Goal: Task Accomplishment & Management: Use online tool/utility

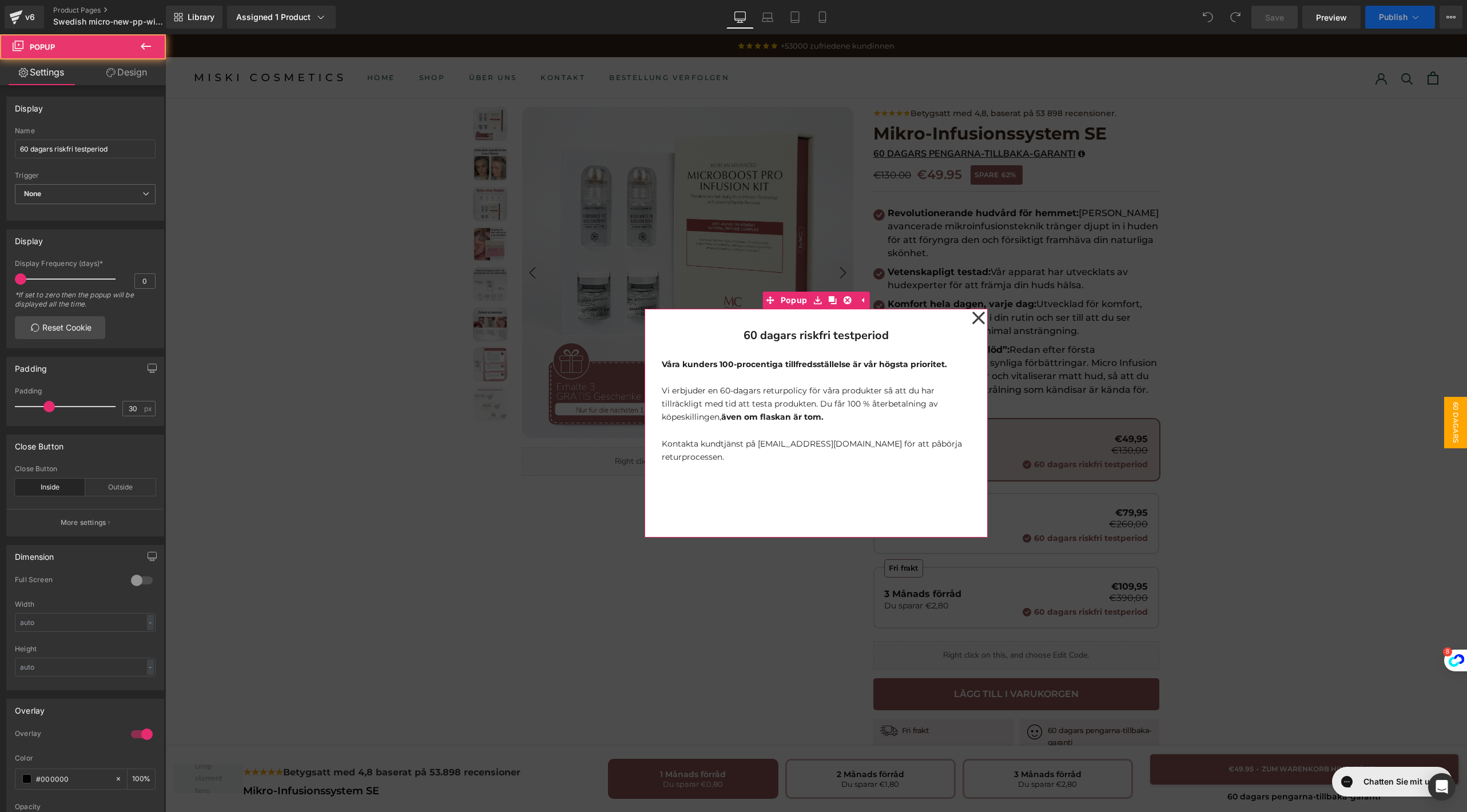
click at [975, 318] on icon at bounding box center [978, 318] width 14 height 57
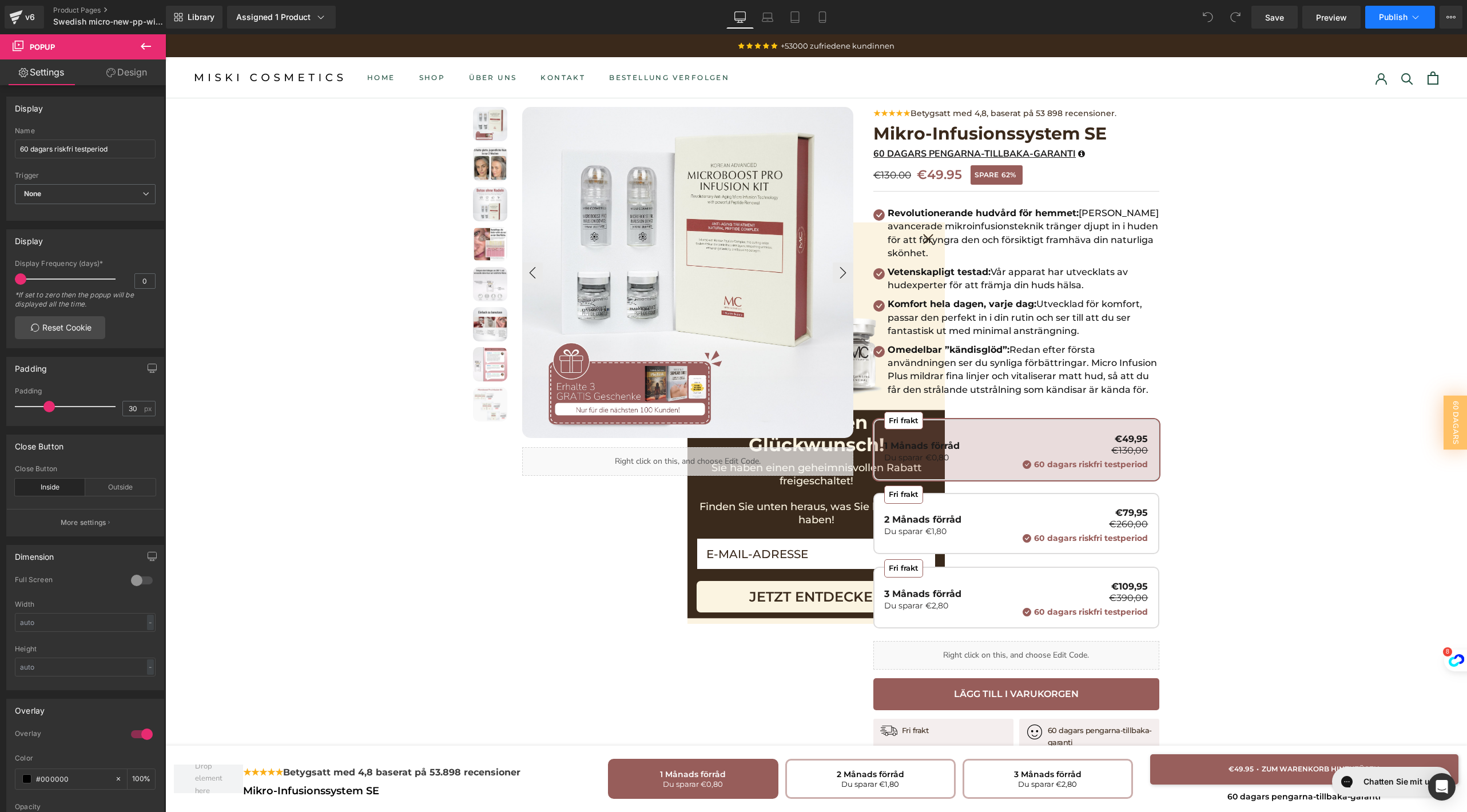
click at [1373, 20] on button "Publish" at bounding box center [1400, 17] width 70 height 23
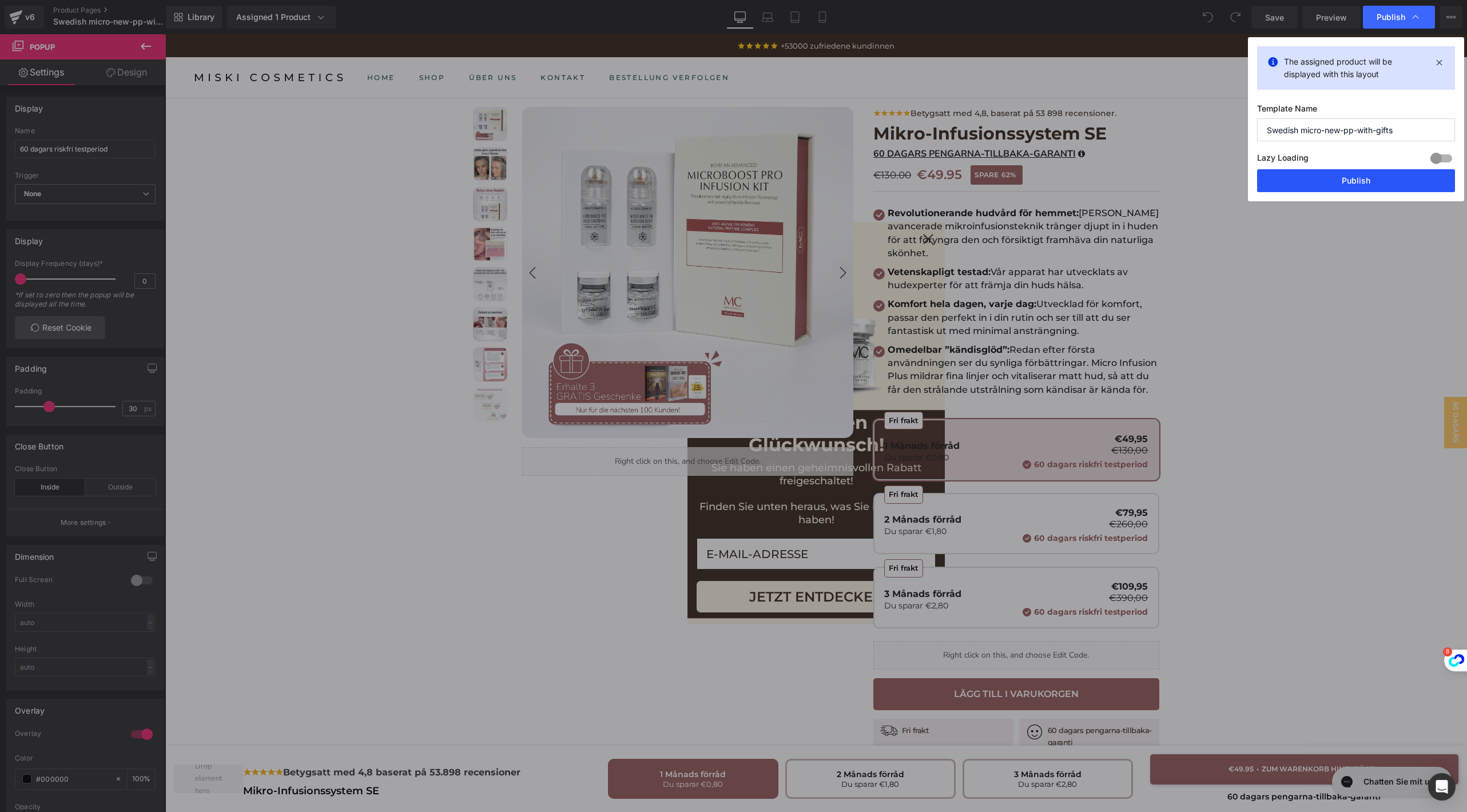
drag, startPoint x: 1311, startPoint y: 179, endPoint x: 747, endPoint y: 306, distance: 578.1
click at [1311, 179] on button "Publish" at bounding box center [1355, 180] width 198 height 23
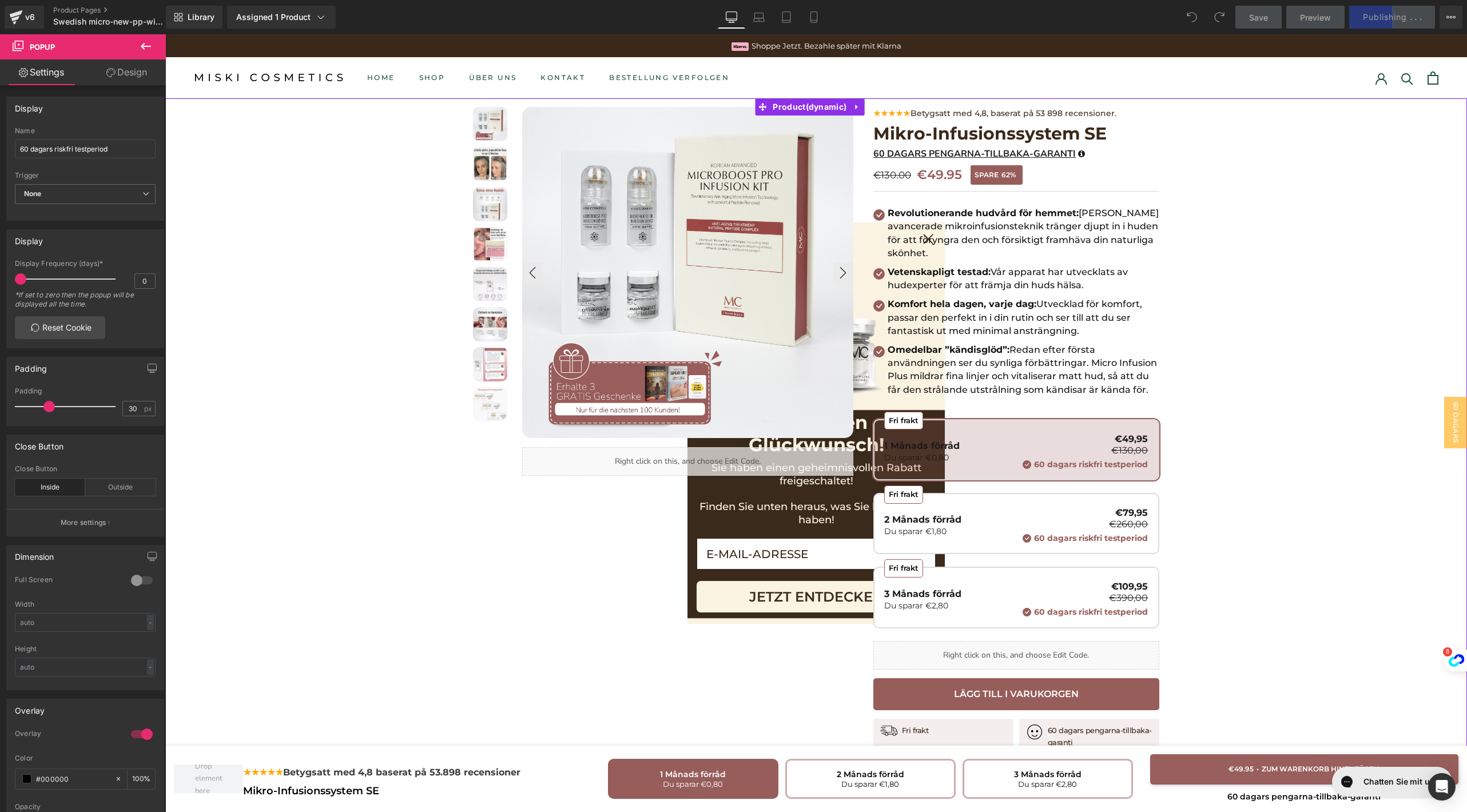
click at [924, 235] on p "Revolutionerande hudvård för hemmet: [PERSON_NAME] avancerade mikroinfusionstek…" at bounding box center [1023, 233] width 272 height 53
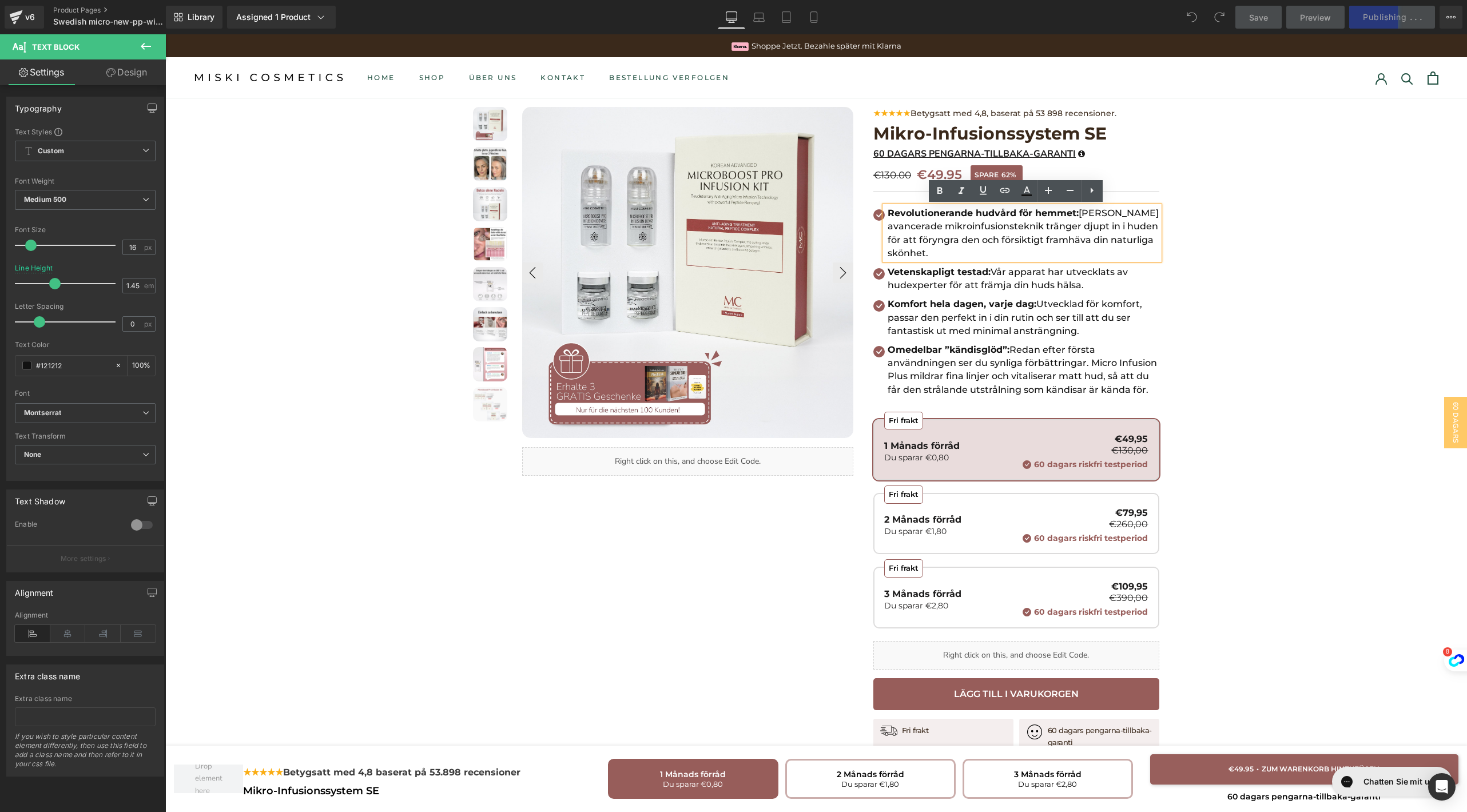
click at [363, 571] on div at bounding box center [816, 546] width 1302 height 895
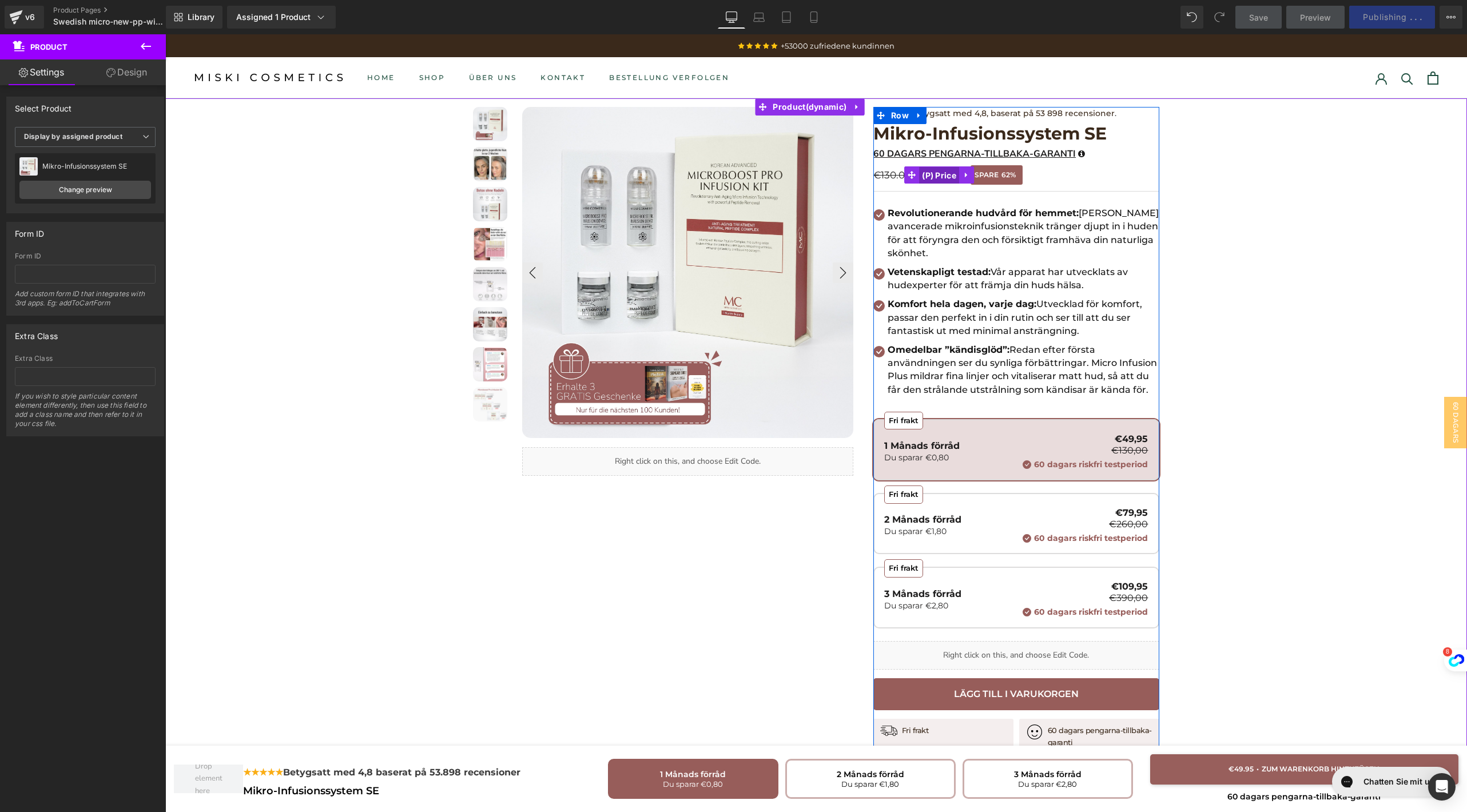
click at [952, 176] on span "(P) Price" at bounding box center [939, 176] width 40 height 17
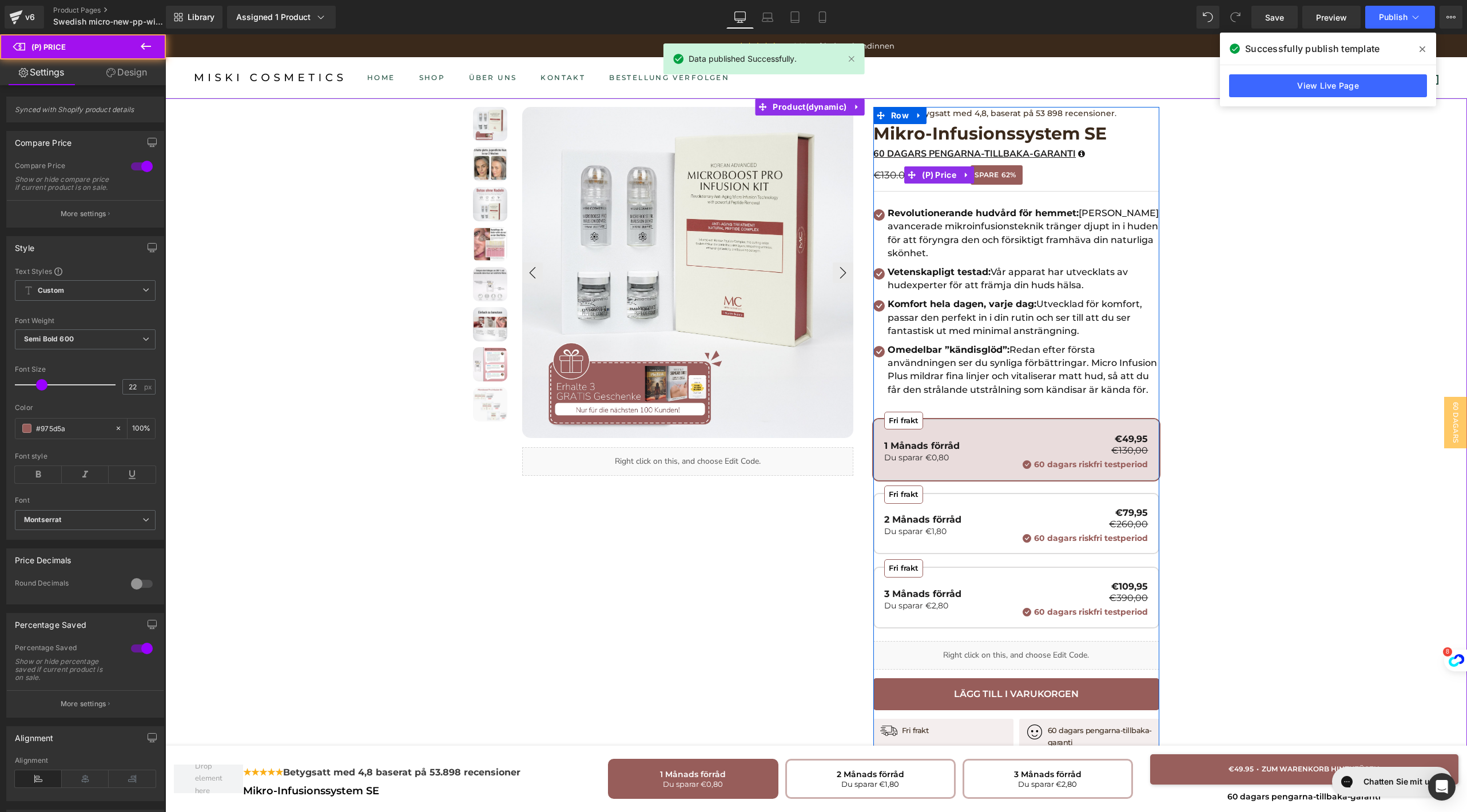
click at [983, 174] on span "SPARE" at bounding box center [986, 174] width 24 height 11
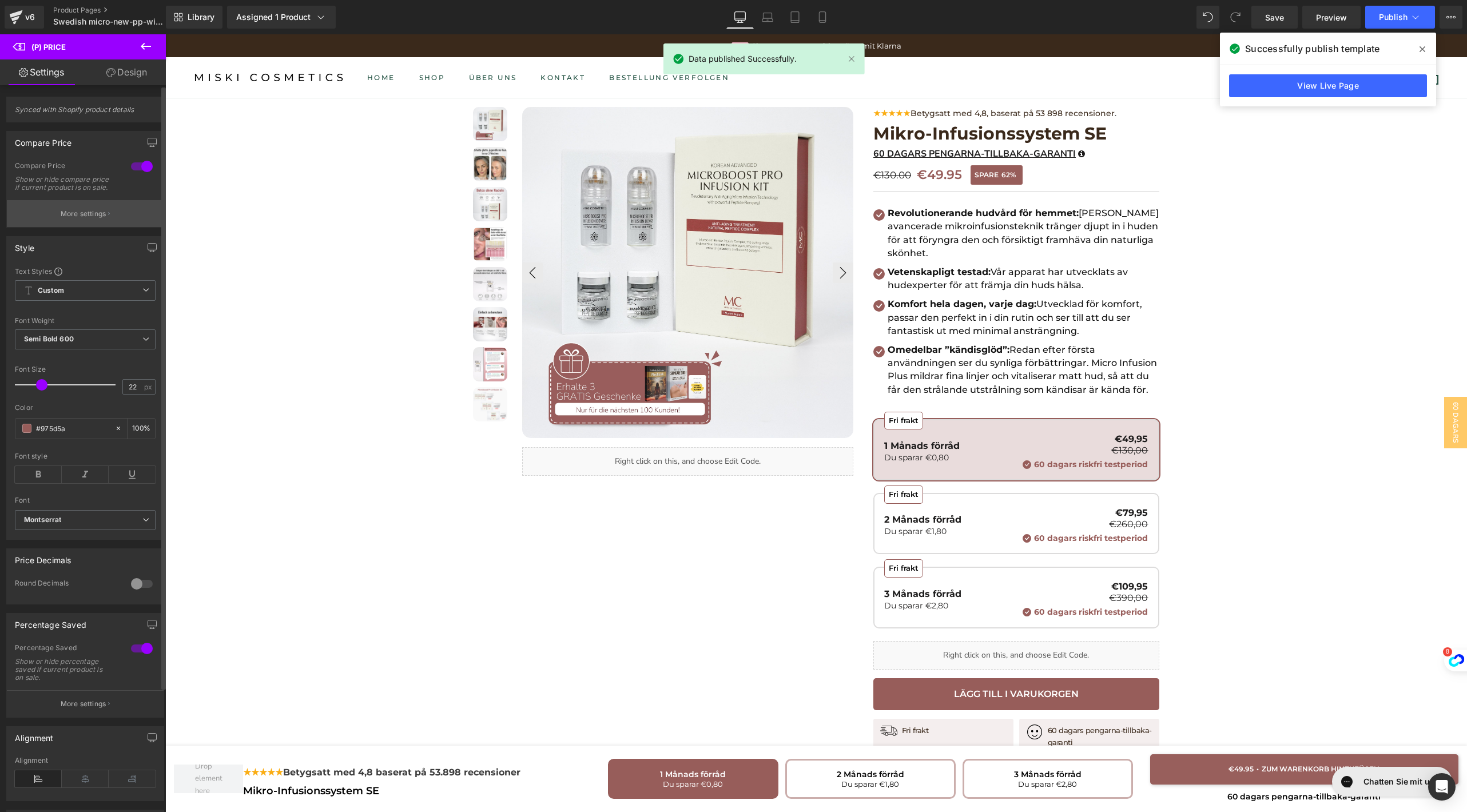
click at [108, 210] on button "More settings" at bounding box center [85, 213] width 156 height 27
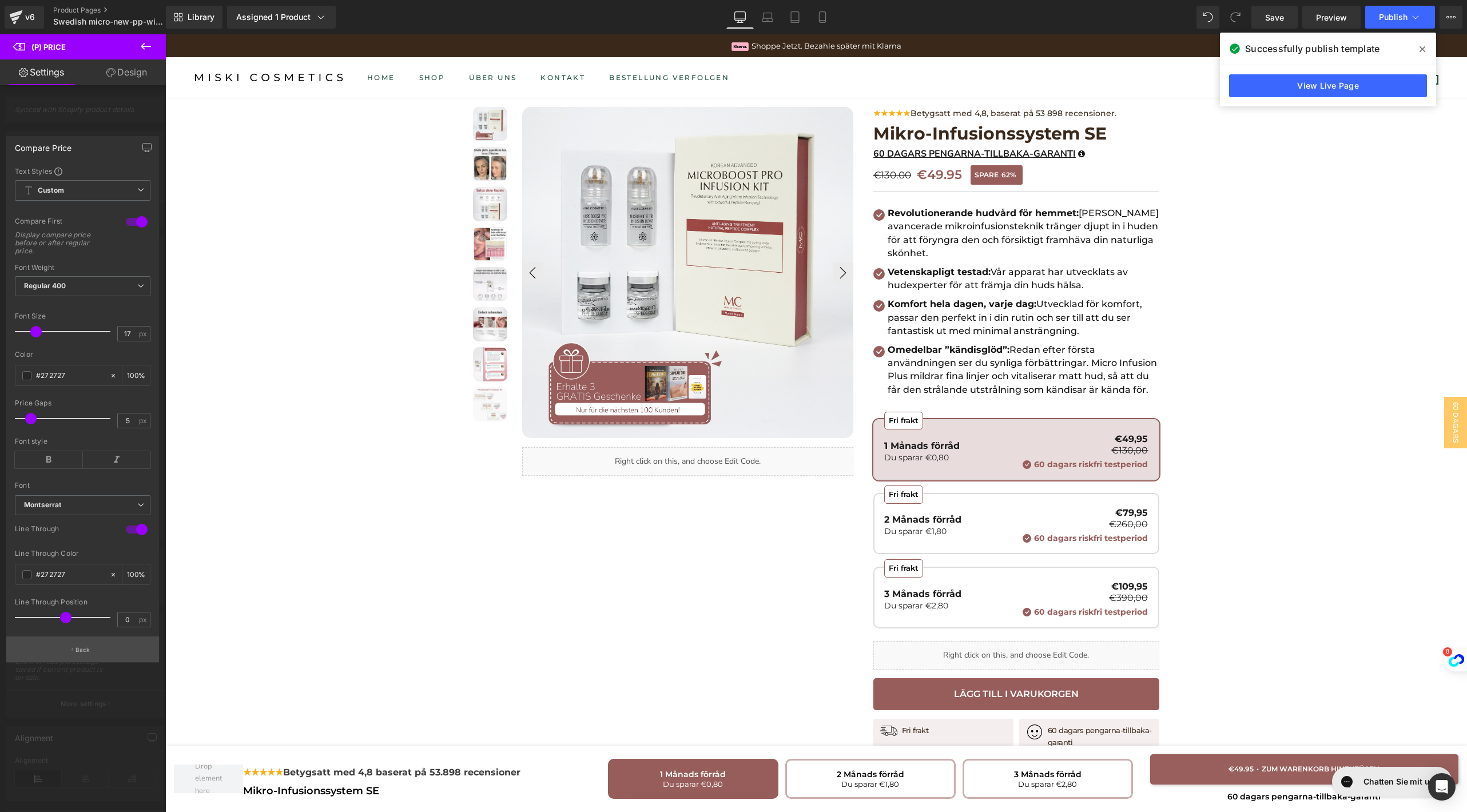
click at [87, 645] on p "Back" at bounding box center [82, 650] width 15 height 8
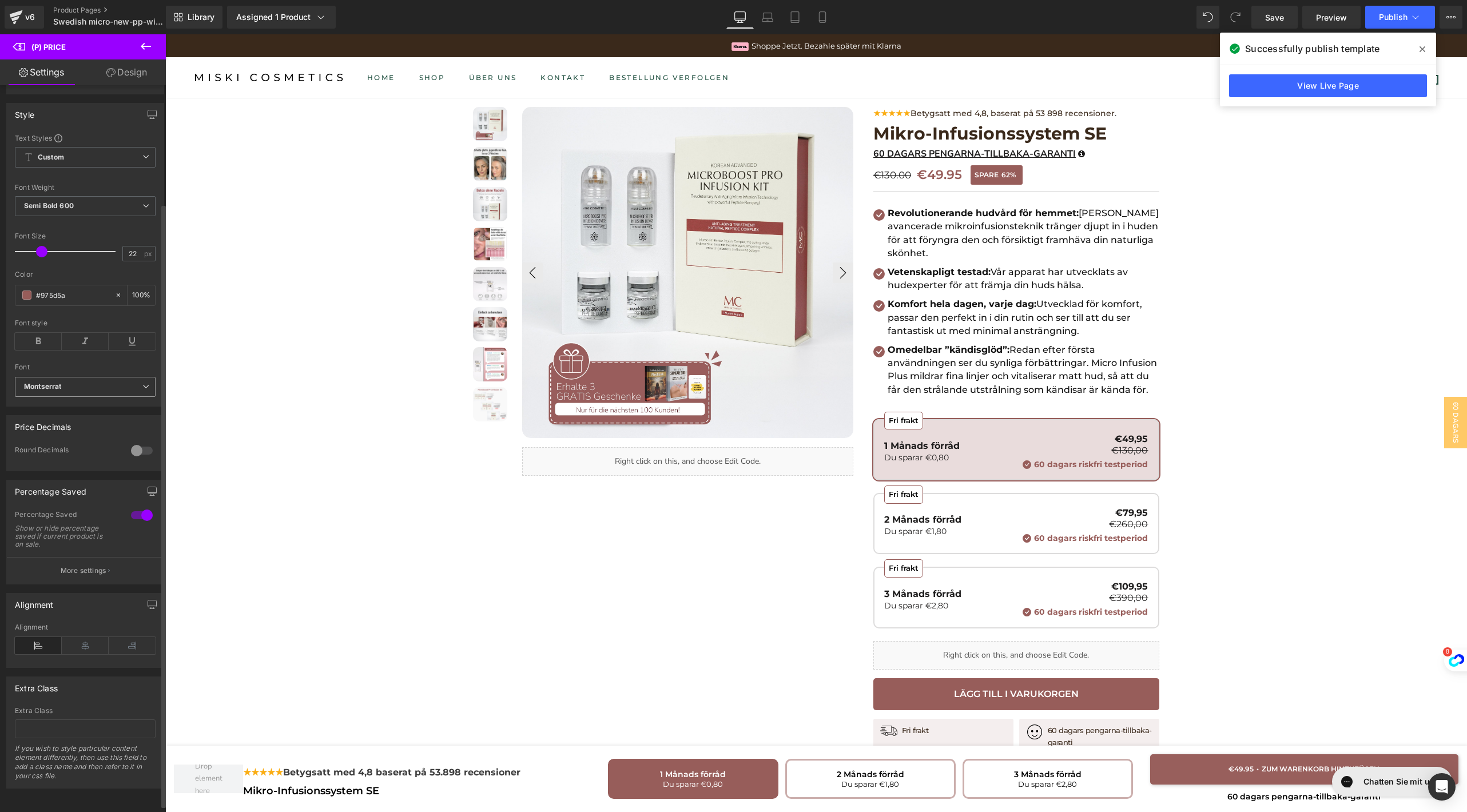
scroll to position [146, 0]
click at [87, 557] on button "More settings" at bounding box center [85, 570] width 156 height 27
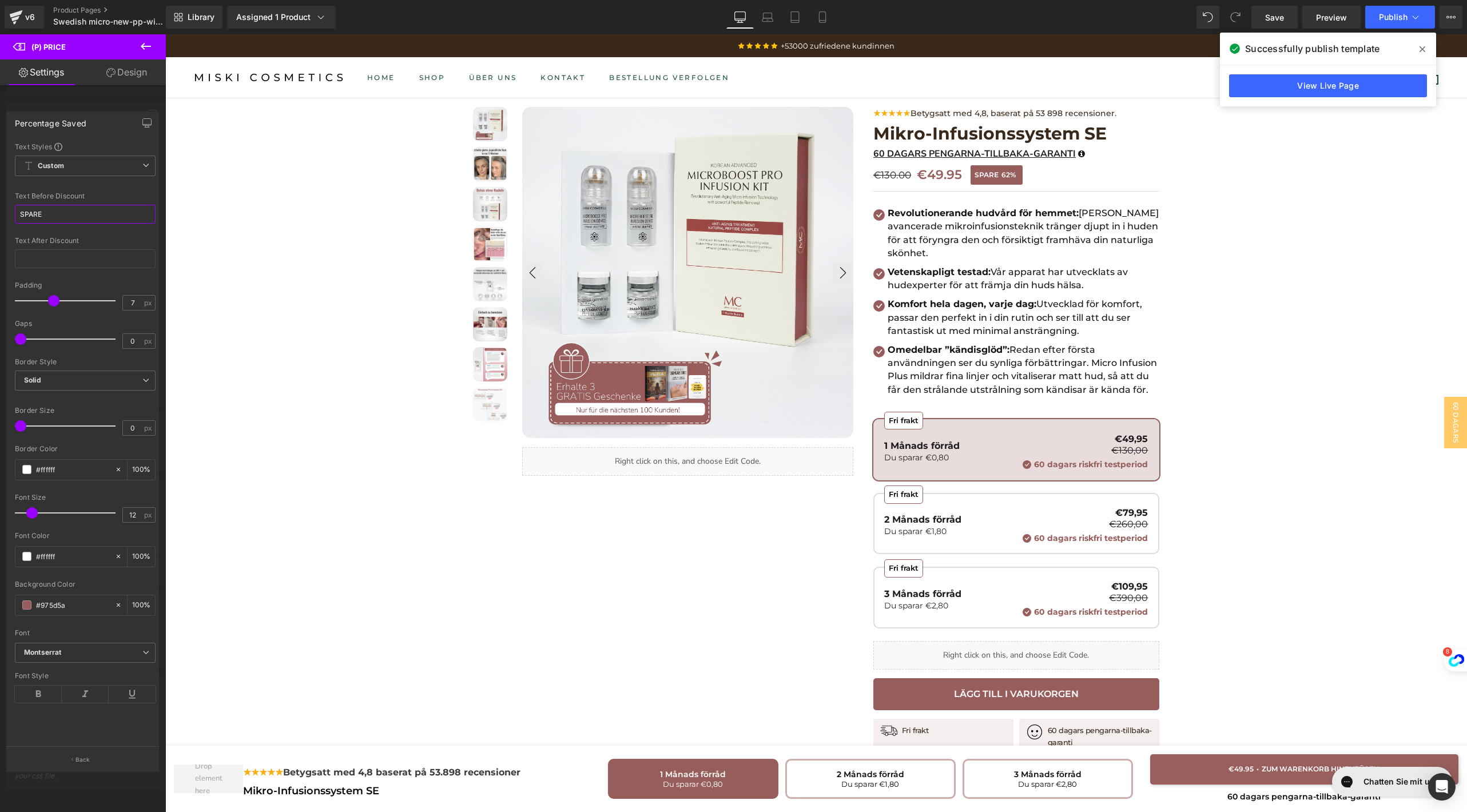
click at [76, 215] on input "SPARE" at bounding box center [85, 214] width 141 height 19
paste input "spara"
click at [58, 221] on input "spara" at bounding box center [85, 214] width 141 height 19
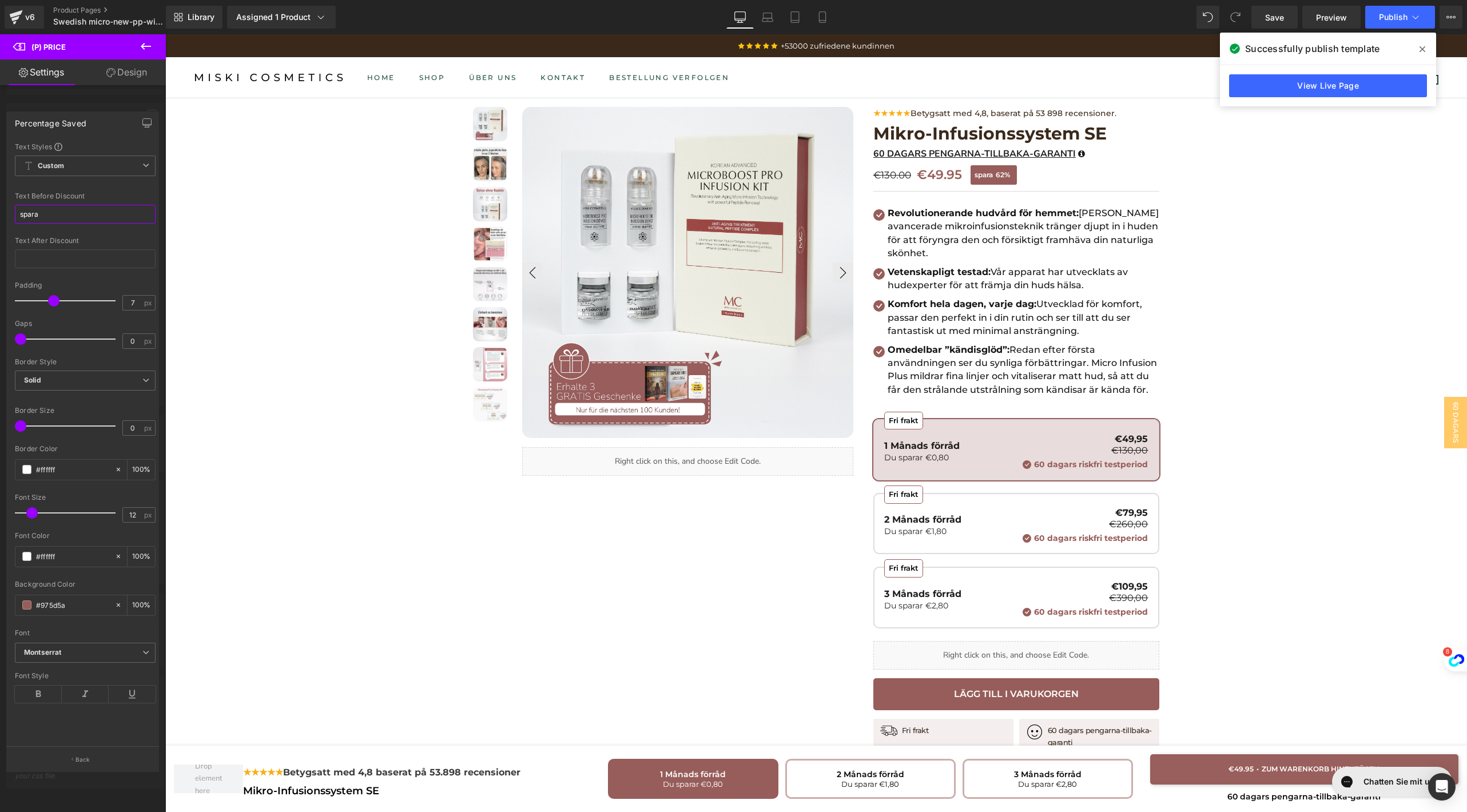
click at [58, 221] on input "spara" at bounding box center [85, 214] width 141 height 19
type input "SPARA"
click at [1380, 17] on span "Publish" at bounding box center [1393, 17] width 29 height 9
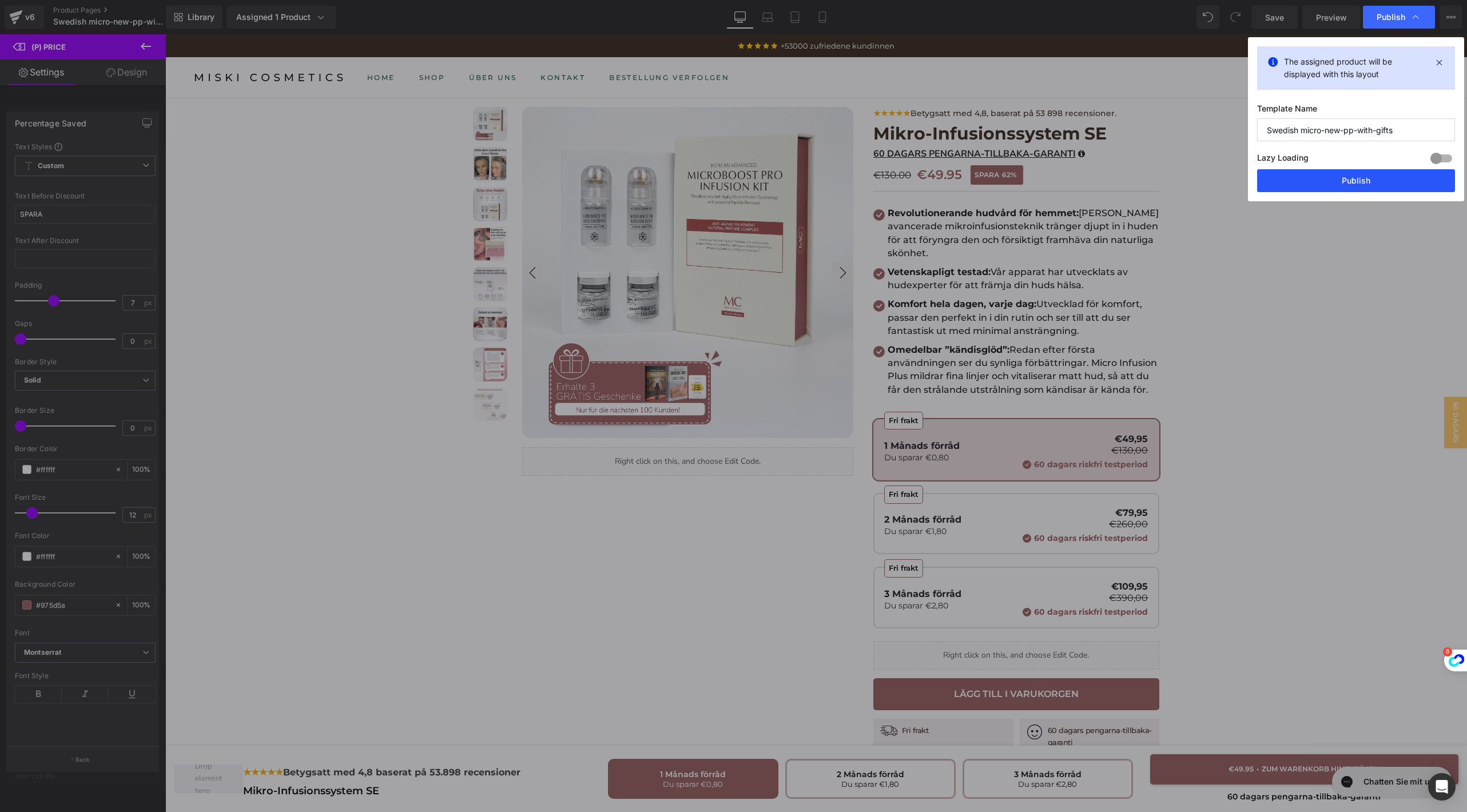
click at [1263, 185] on button "Publish" at bounding box center [1355, 180] width 198 height 23
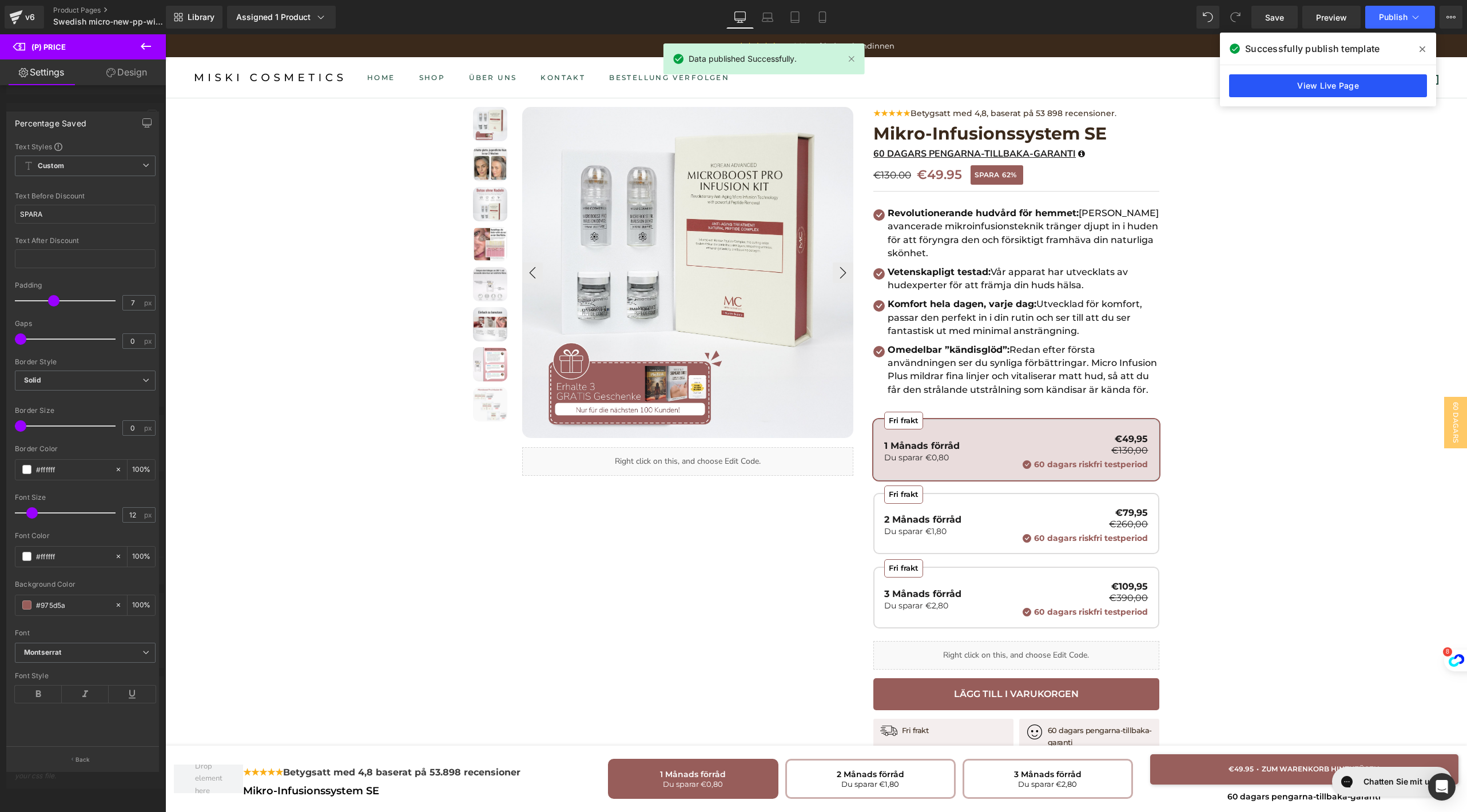
click at [1286, 87] on link "View Live Page" at bounding box center [1327, 85] width 198 height 23
